Goal: Check status: Check status

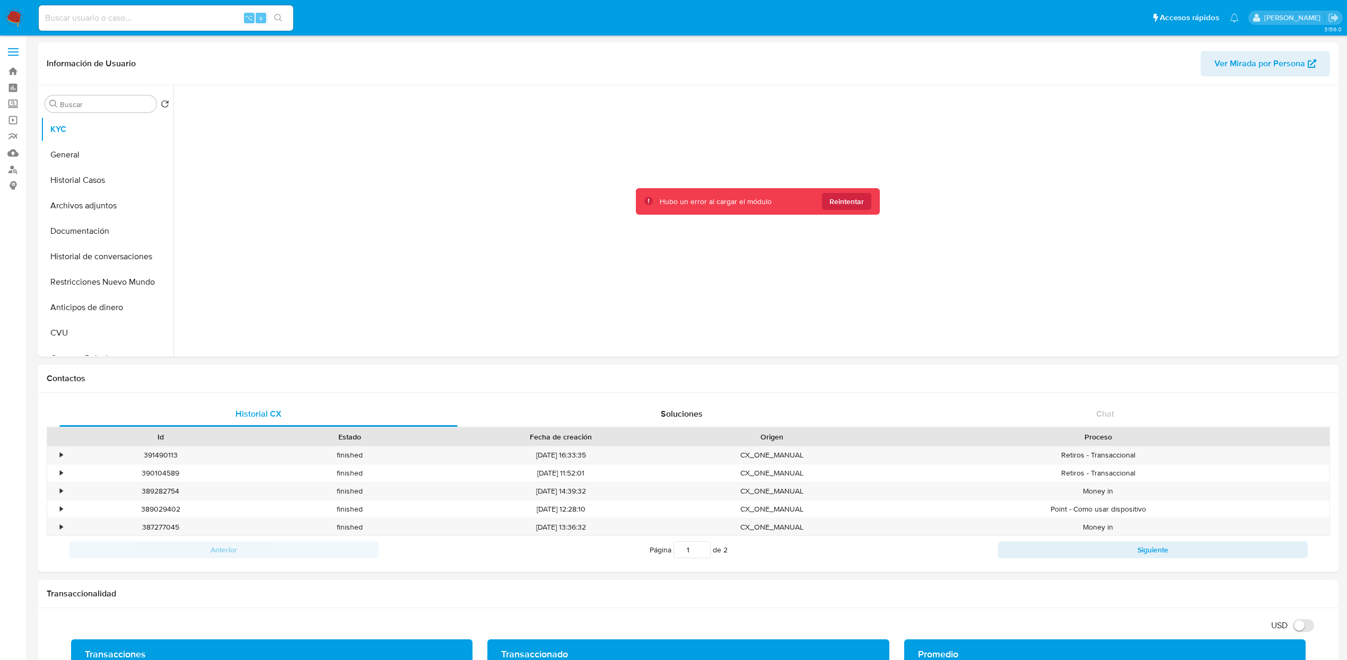
select select "10"
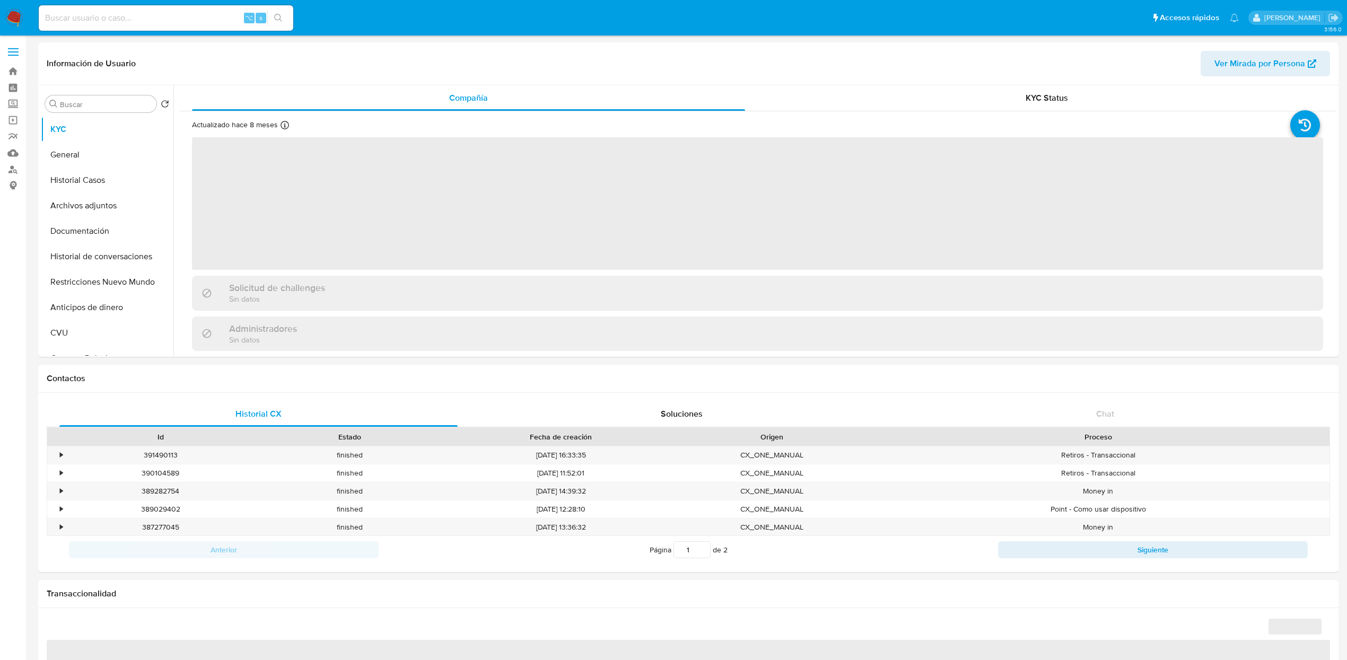
select select "10"
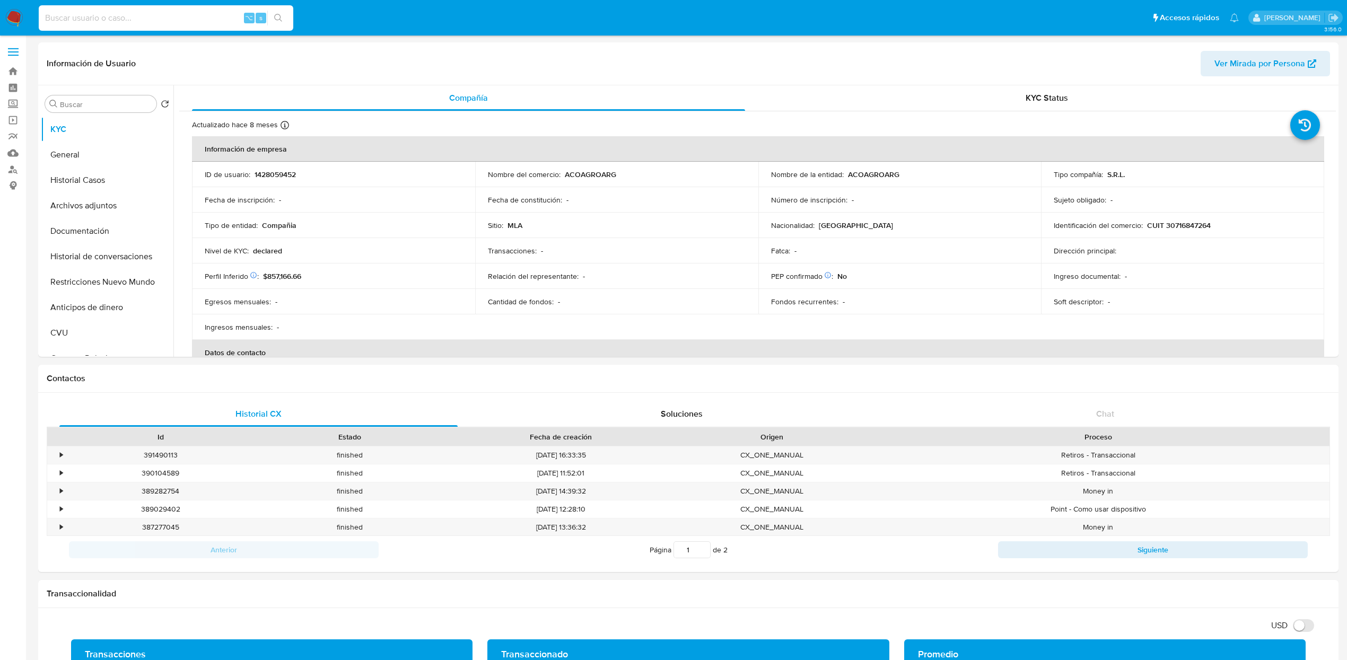
click at [200, 15] on input at bounding box center [166, 18] width 255 height 14
paste input "hNWgfdsICN9O9oUJm6PveKJN"
type input "hNWgfdsICN9O9oUJm6PveKJN"
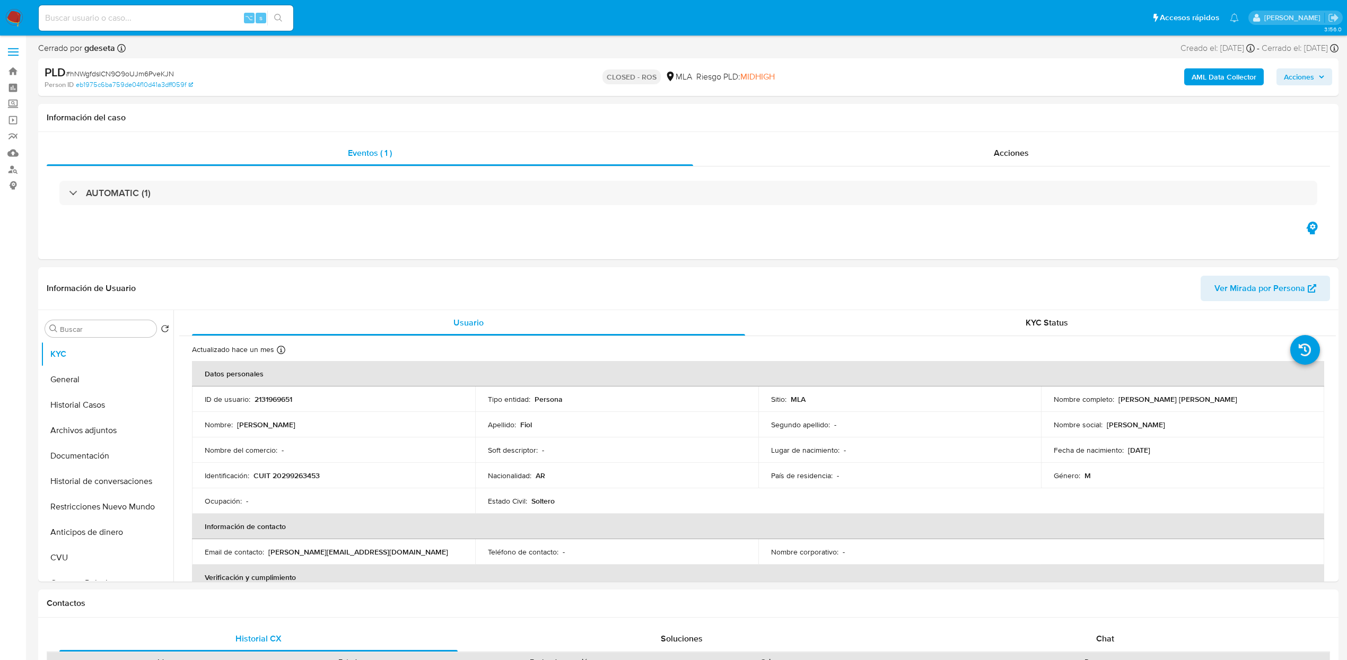
select select "10"
click at [196, 21] on input at bounding box center [166, 18] width 255 height 14
paste input "hNWgfdsICN9O9oUJm6PveKJN"
type input "hNWgfdsICN9O9oUJm6PveKJN"
click at [193, 16] on input "hNWgfdsICN9O9oUJm6PveKJN" at bounding box center [166, 18] width 255 height 14
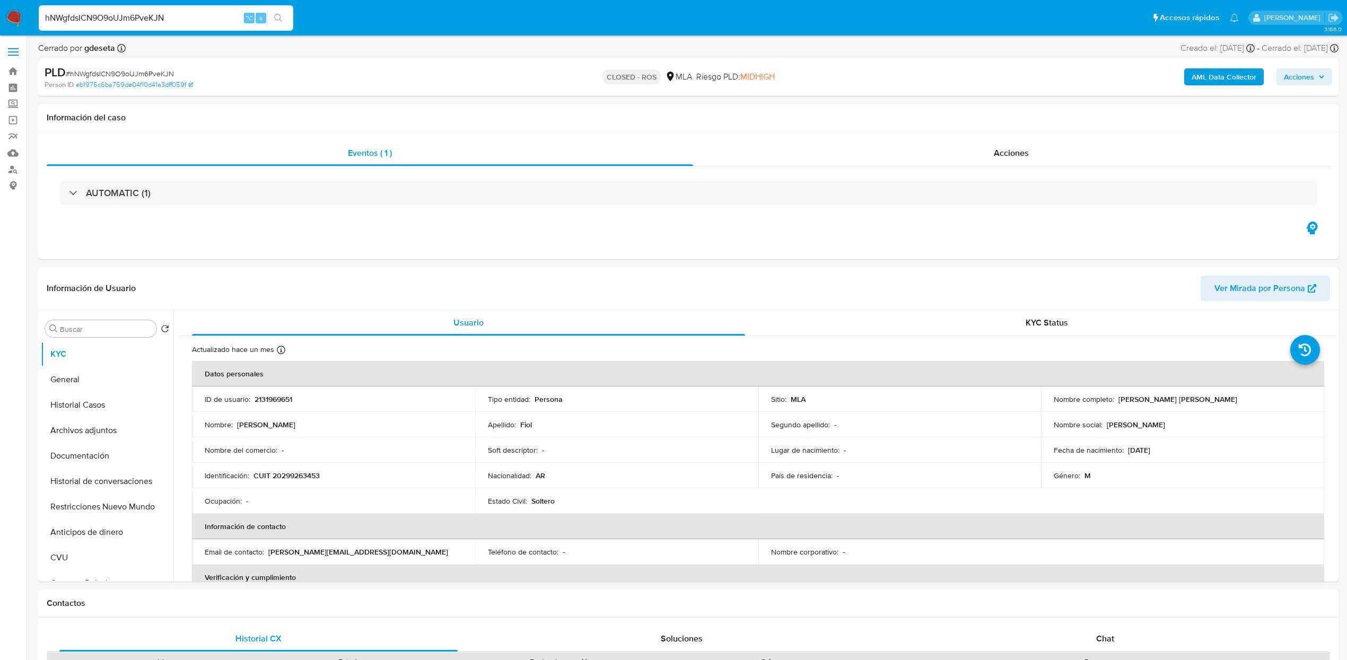
click at [193, 16] on input "hNWgfdsICN9O9oUJm6PveKJN" at bounding box center [166, 18] width 255 height 14
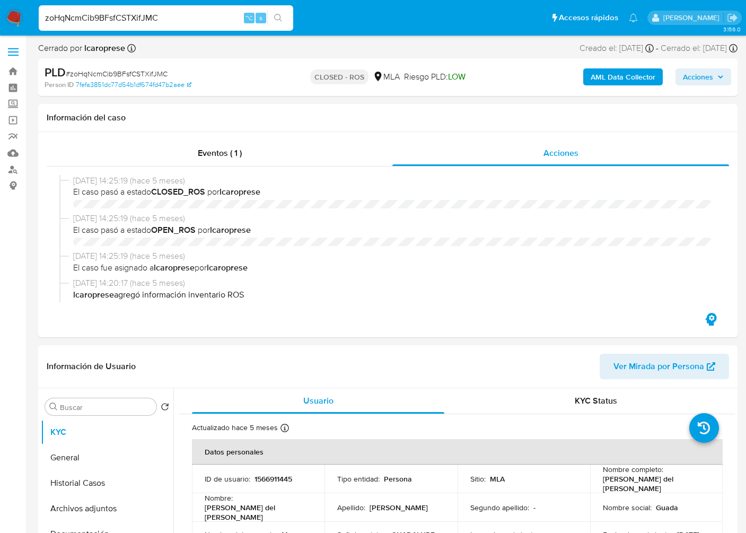
select select "10"
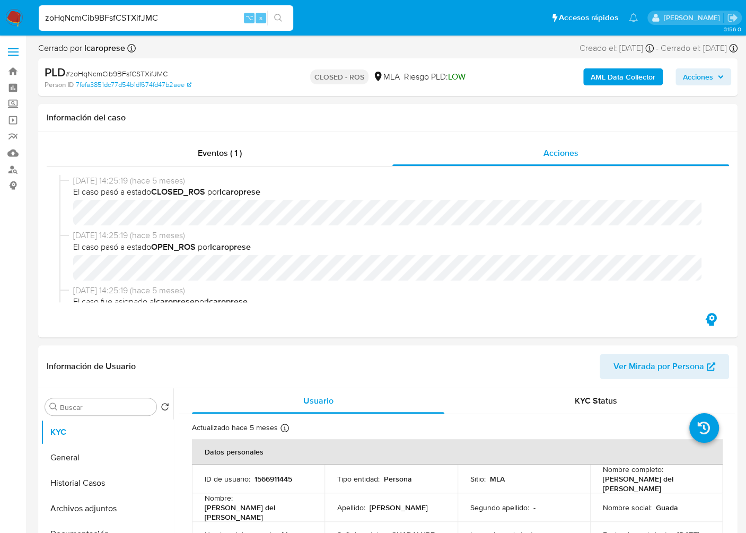
scroll to position [515, 0]
